Goal: Find specific page/section: Find specific page/section

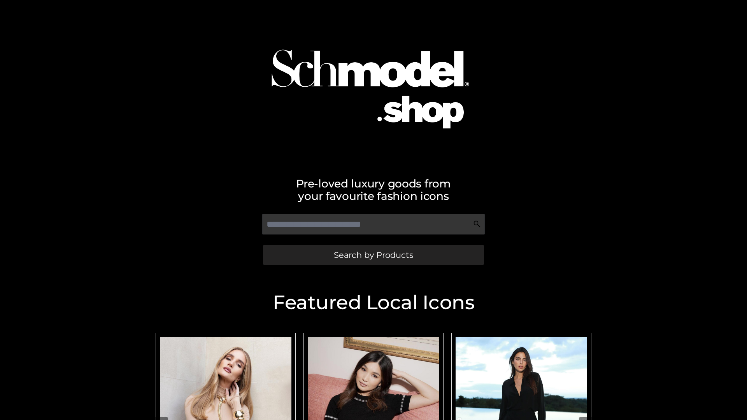
click at [373, 255] on span "Search by Products" at bounding box center [373, 255] width 79 height 8
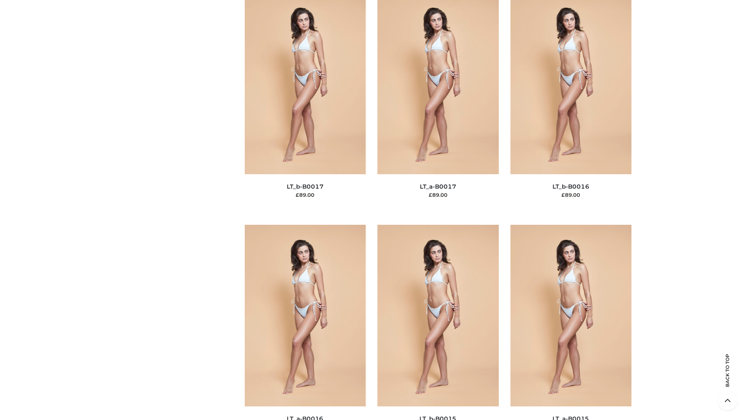
scroll to position [2556, 0]
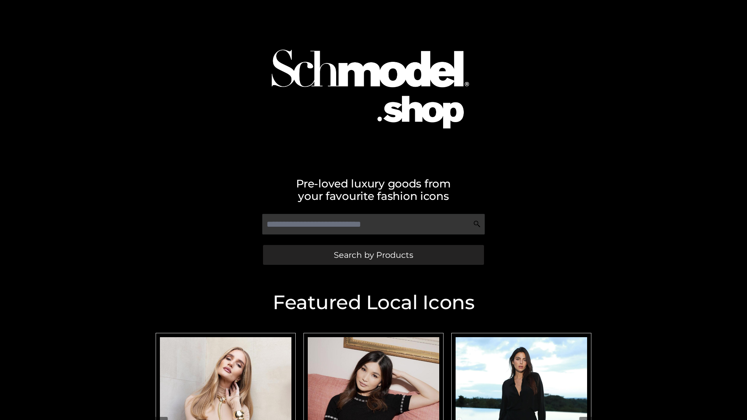
click at [373, 255] on span "Search by Products" at bounding box center [373, 255] width 79 height 8
